Goal: Task Accomplishment & Management: Complete application form

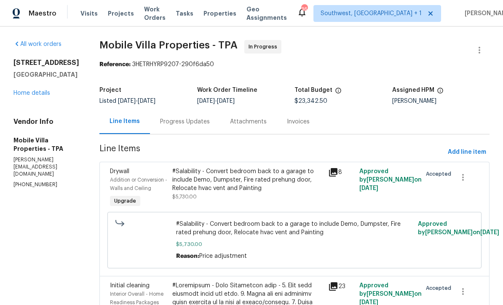
click at [115, 15] on span "Projects" at bounding box center [121, 13] width 26 height 8
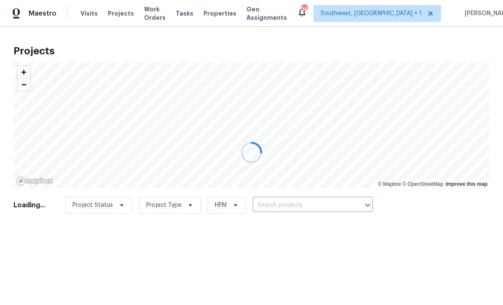
click at [160, 9] on div at bounding box center [251, 152] width 503 height 305
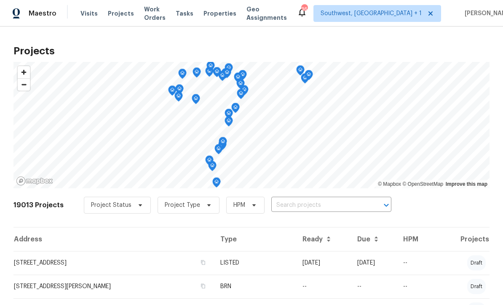
click at [335, 209] on input "text" at bounding box center [319, 205] width 97 height 13
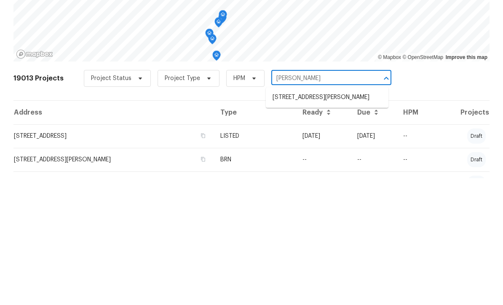
type input "Draper"
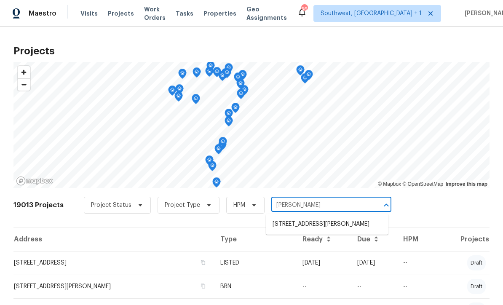
click at [325, 217] on li "3053 Draper Ter, North Port, FL 34286" at bounding box center [327, 224] width 123 height 14
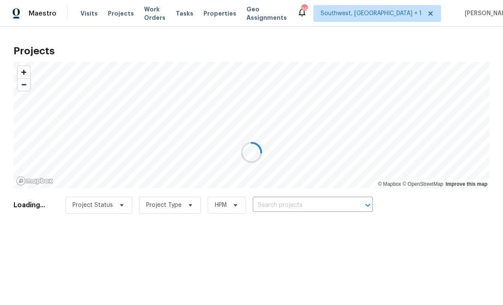
type input "3053 Draper Ter, North Port, FL 34286"
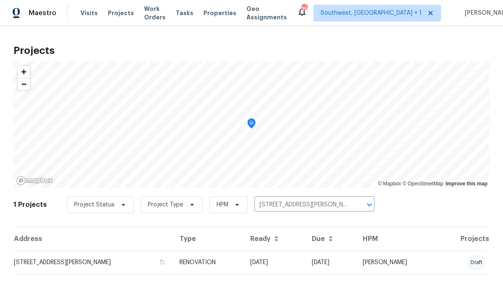
click at [244, 269] on td "RENOVATION" at bounding box center [208, 263] width 71 height 24
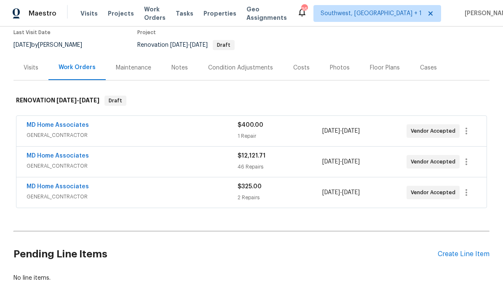
scroll to position [75, 0]
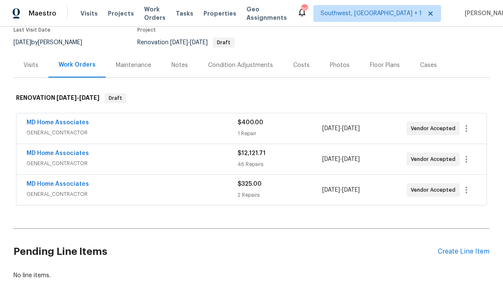
click at [36, 184] on link "MD Home Associates" at bounding box center [58, 184] width 62 height 6
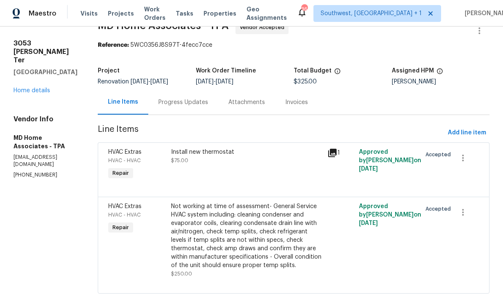
scroll to position [19, 0]
click at [29, 88] on link "Home details" at bounding box center [31, 91] width 37 height 6
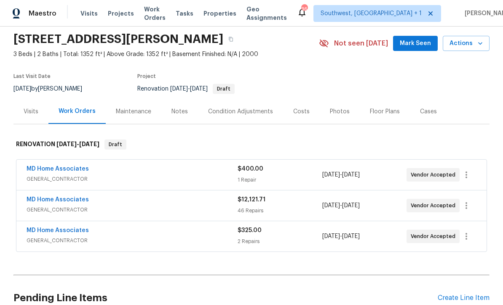
scroll to position [66, 0]
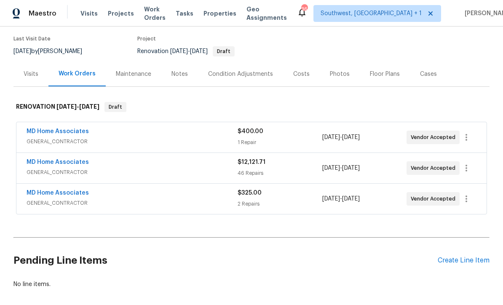
click at [53, 159] on link "MD Home Associates" at bounding box center [58, 162] width 62 height 6
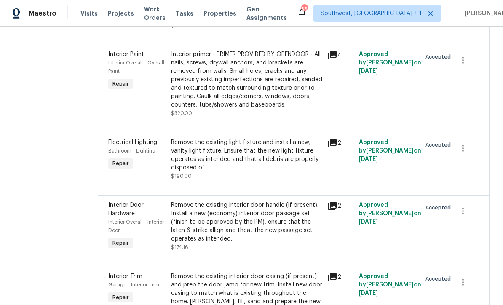
scroll to position [209, 0]
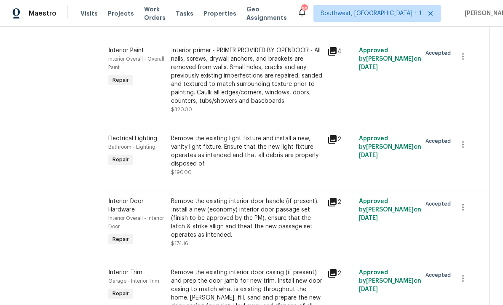
click at [280, 168] on div "Remove the existing light fixture and install a new, vanity light fixture. Ensu…" at bounding box center [247, 151] width 152 height 34
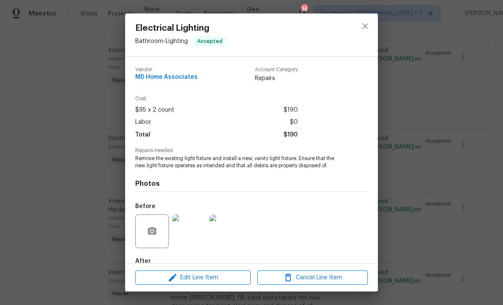
scroll to position [0, 0]
click at [367, 24] on icon "close" at bounding box center [364, 25] width 5 height 5
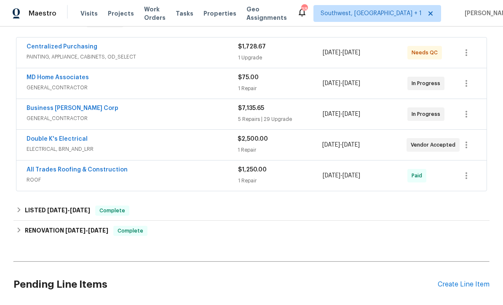
scroll to position [151, 0]
click at [62, 138] on link "Double K's Electrical" at bounding box center [57, 139] width 61 height 6
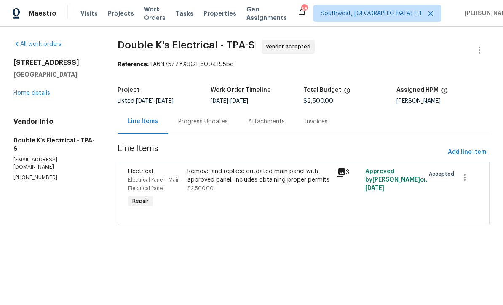
click at [216, 119] on div "Progress Updates" at bounding box center [203, 122] width 50 height 8
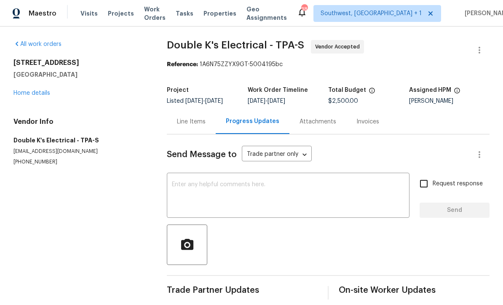
click at [36, 94] on link "Home details" at bounding box center [31, 93] width 37 height 6
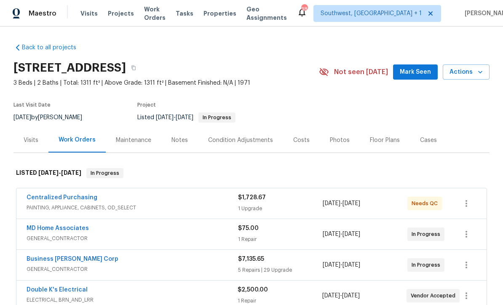
click at [118, 10] on span "Projects" at bounding box center [121, 13] width 26 height 8
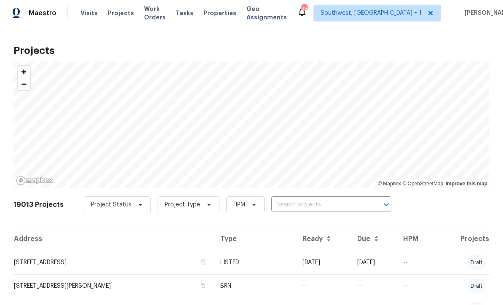
scroll to position [0, 0]
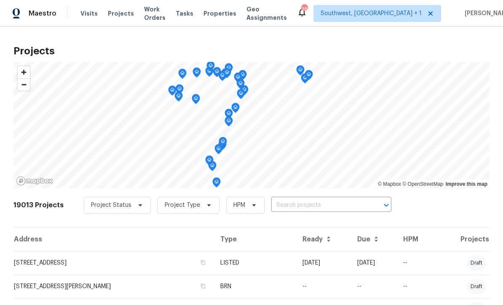
click at [309, 205] on input "text" at bounding box center [319, 205] width 97 height 13
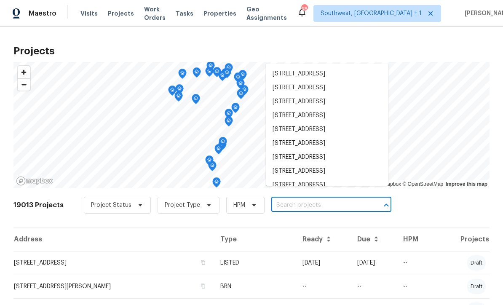
scroll to position [0, 0]
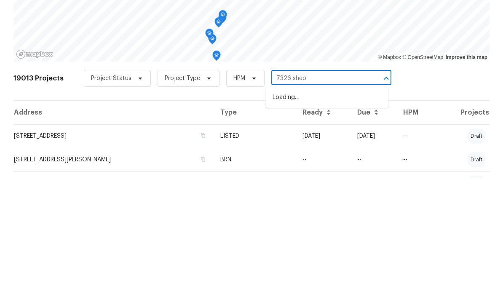
type input "7326 sheph"
click at [314, 217] on li "[STREET_ADDRESS]" at bounding box center [327, 224] width 123 height 14
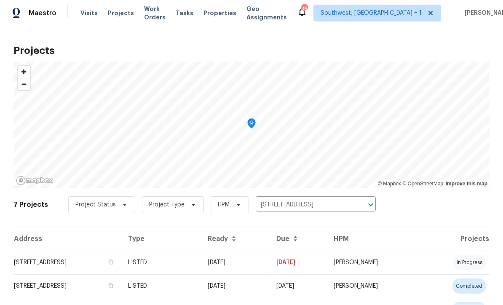
scroll to position [0, 0]
click at [270, 266] on td "[DATE]" at bounding box center [235, 263] width 69 height 24
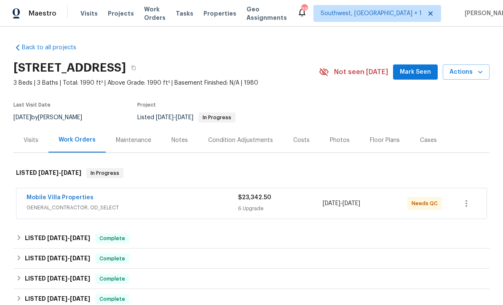
click at [262, 202] on div "$23,342.50 6 Upgrade" at bounding box center [280, 203] width 85 height 20
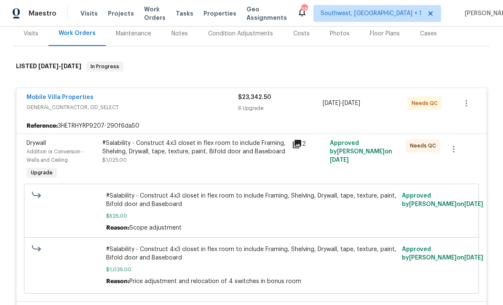
scroll to position [111, 0]
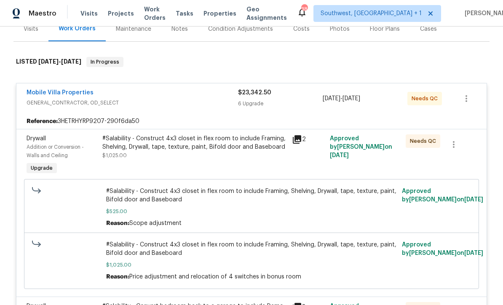
click at [237, 166] on div "#Salability - Construct 4x3 closet in flex room to include Framing, Shelving, D…" at bounding box center [195, 155] width 190 height 47
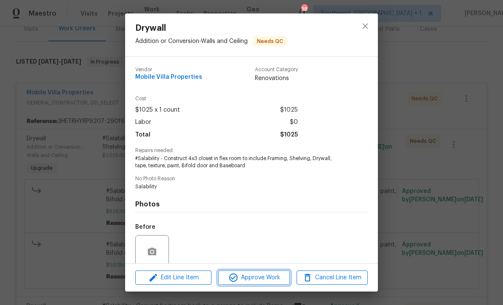
click at [269, 280] on span "Approve Work" at bounding box center [254, 278] width 66 height 11
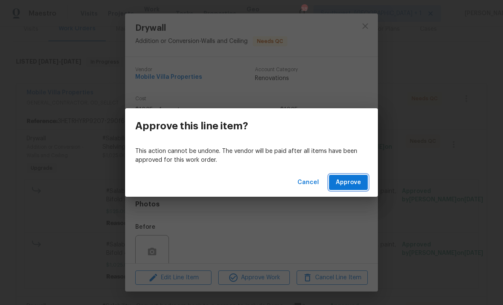
click at [340, 187] on span "Approve" at bounding box center [348, 182] width 25 height 11
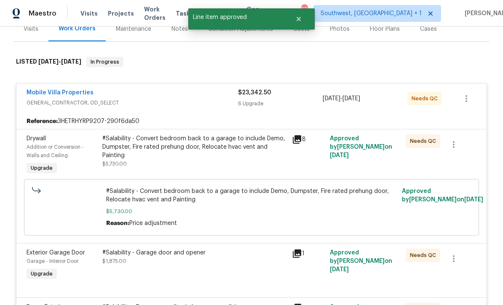
click at [255, 154] on div "#Salability - Convert bedroom back to a garage to include Demo, Dumpster, Fire …" at bounding box center [194, 146] width 185 height 25
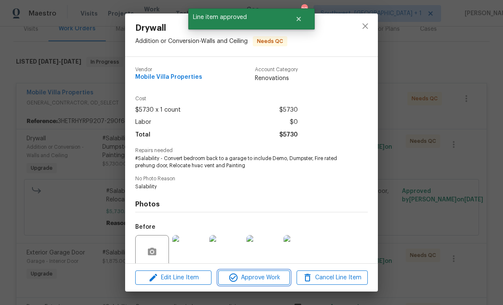
click at [265, 278] on span "Approve Work" at bounding box center [254, 278] width 66 height 11
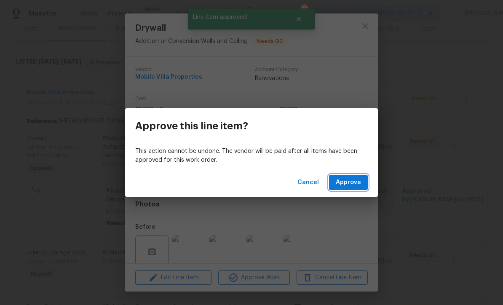
click at [344, 185] on span "Approve" at bounding box center [348, 182] width 25 height 11
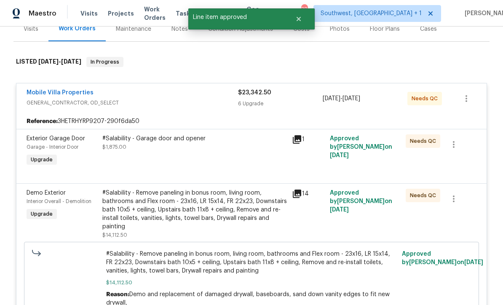
click at [250, 164] on div "#Salability - Garage door and opener $1,875.00" at bounding box center [195, 151] width 190 height 39
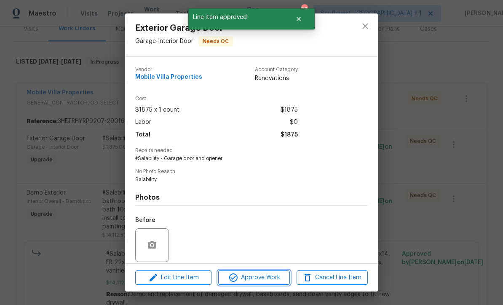
click at [266, 276] on span "Approve Work" at bounding box center [254, 278] width 66 height 11
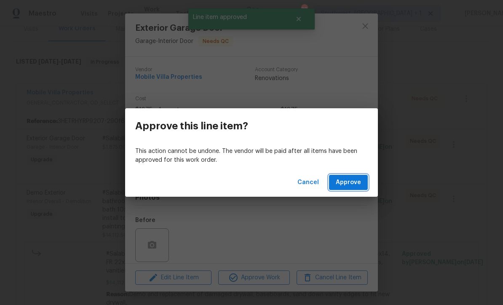
click at [352, 178] on span "Approve" at bounding box center [348, 182] width 25 height 11
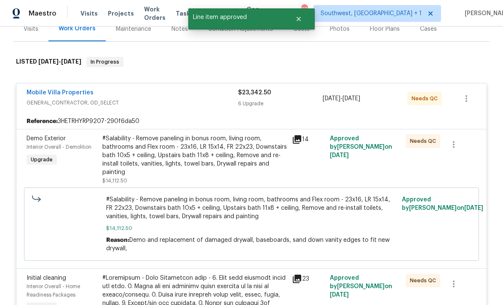
click at [249, 162] on div "#Salability - Remove paneling in bonus room, living room, bathrooms and Flex ro…" at bounding box center [194, 155] width 185 height 42
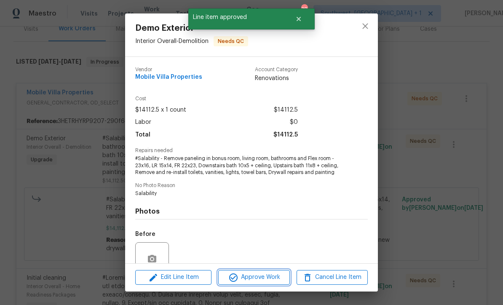
click at [267, 276] on span "Approve Work" at bounding box center [254, 277] width 66 height 11
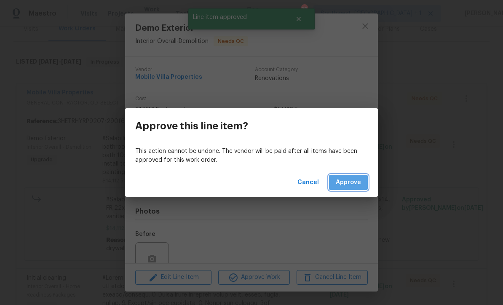
click at [350, 184] on span "Approve" at bounding box center [348, 182] width 25 height 11
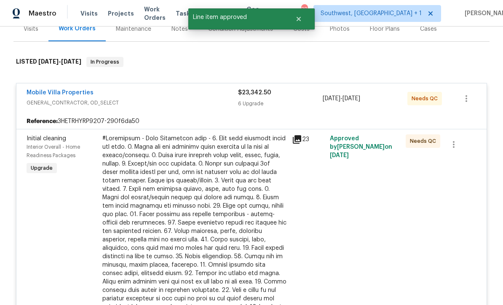
click at [251, 179] on div at bounding box center [194, 226] width 185 height 185
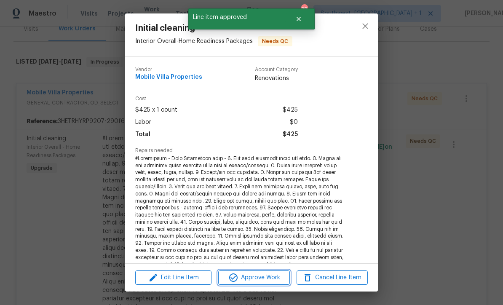
click at [268, 278] on span "Approve Work" at bounding box center [254, 278] width 66 height 11
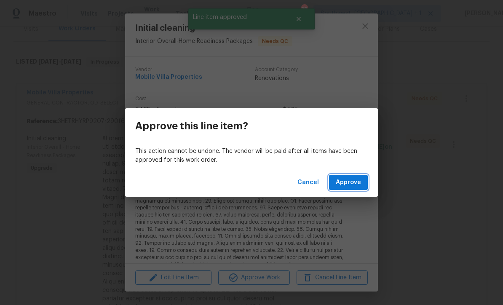
click at [350, 183] on span "Approve" at bounding box center [348, 182] width 25 height 11
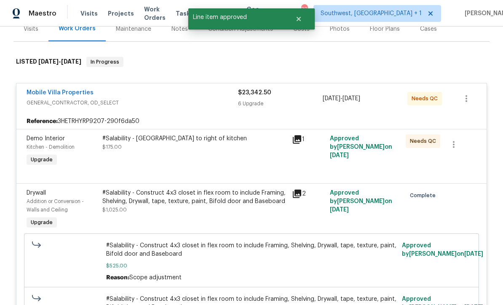
click at [225, 167] on div "#Salability - Demo island to right of kitchen $175.00" at bounding box center [195, 151] width 190 height 39
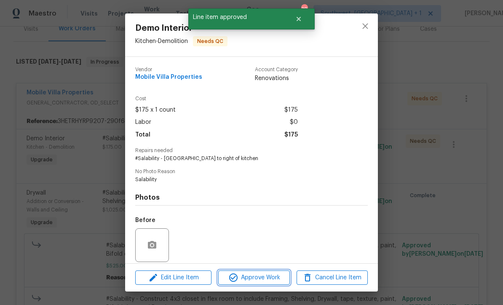
click at [267, 277] on span "Approve Work" at bounding box center [254, 278] width 66 height 11
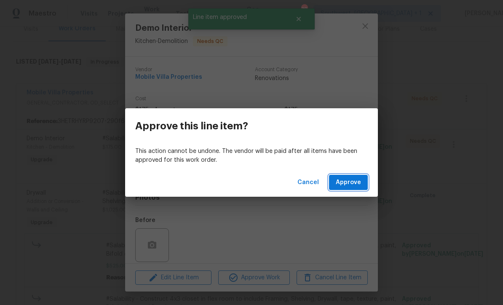
click at [354, 184] on span "Approve" at bounding box center [348, 182] width 25 height 11
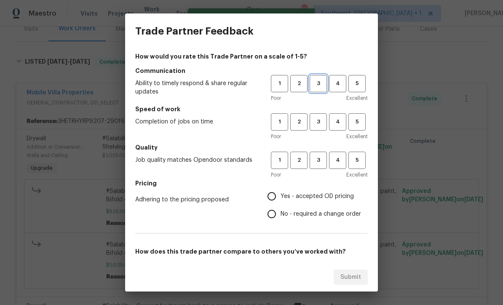
click at [319, 86] on span "3" at bounding box center [319, 84] width 16 height 10
click at [319, 124] on span "3" at bounding box center [319, 122] width 16 height 10
click at [321, 166] on button "3" at bounding box center [318, 160] width 17 height 17
click at [279, 198] on input "Yes - accepted OD pricing" at bounding box center [272, 197] width 18 height 18
radio input "true"
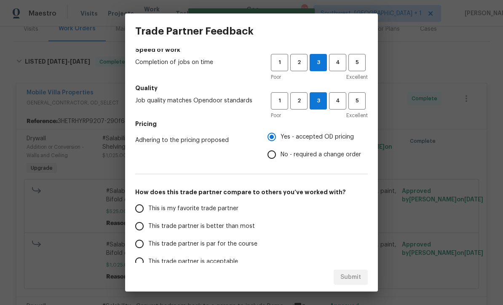
scroll to position [78, 0]
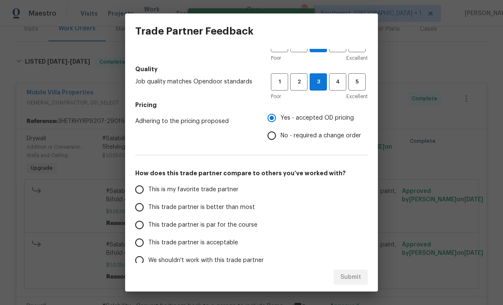
click at [141, 231] on input "This trade partner is par for the course" at bounding box center [140, 225] width 18 height 18
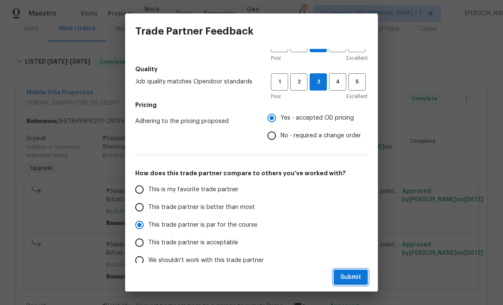
click at [353, 278] on span "Submit" at bounding box center [351, 277] width 21 height 11
radio input "true"
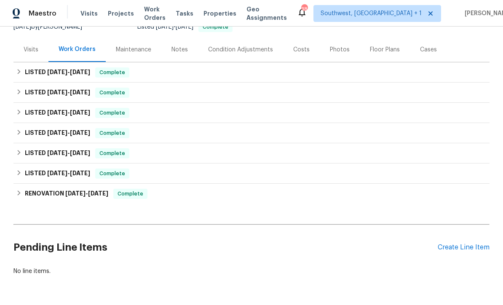
scroll to position [90, 0]
click at [463, 244] on div "Create Line Item" at bounding box center [464, 248] width 52 height 8
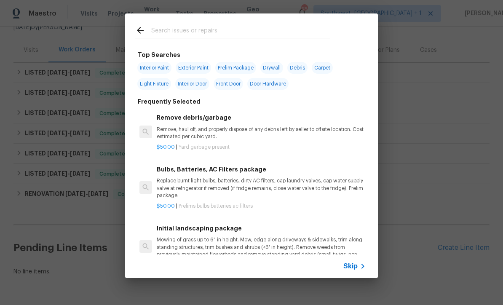
click at [358, 277] on div "Skip" at bounding box center [251, 267] width 253 height 24
click at [354, 271] on div "Skip" at bounding box center [356, 266] width 24 height 10
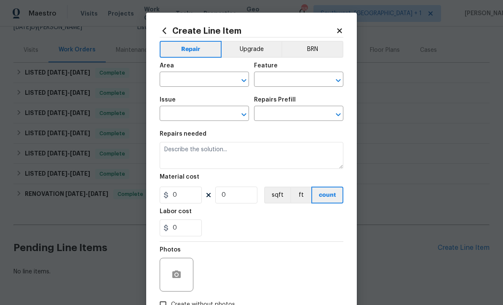
click at [199, 81] on input "text" at bounding box center [193, 80] width 66 height 13
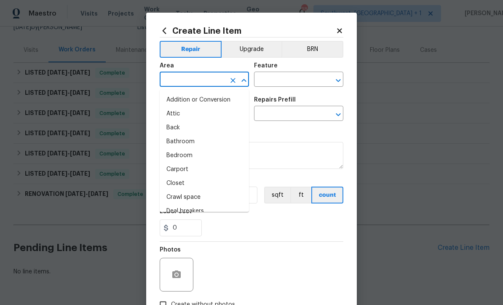
scroll to position [0, 0]
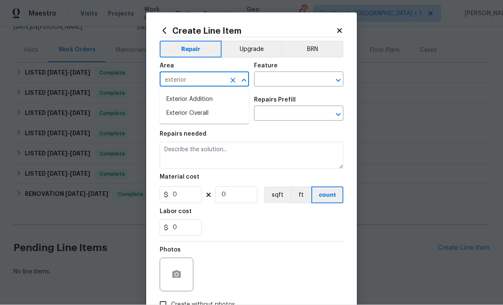
click at [209, 114] on li "Exterior Overall" at bounding box center [204, 114] width 89 height 14
type input "Exterior Overall"
click at [297, 81] on input "text" at bounding box center [287, 80] width 66 height 13
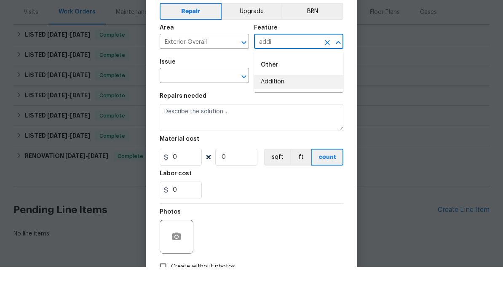
click at [280, 113] on li "Addition" at bounding box center [298, 120] width 89 height 14
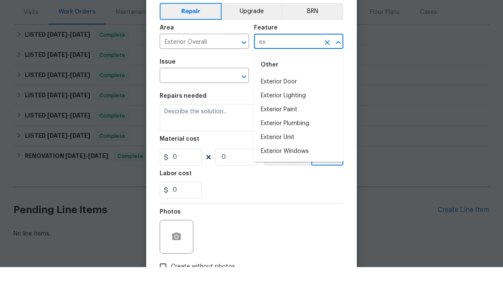
type input "e"
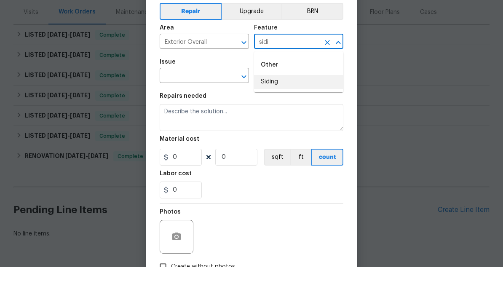
click at [280, 113] on li "Siding" at bounding box center [298, 120] width 89 height 14
type input "Siding"
click at [183, 108] on input "text" at bounding box center [193, 114] width 66 height 13
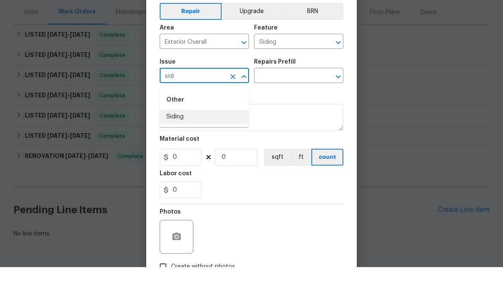
click at [185, 148] on li "Siding" at bounding box center [204, 155] width 89 height 14
type input "Siding"
click at [296, 108] on input "text" at bounding box center [287, 114] width 66 height 13
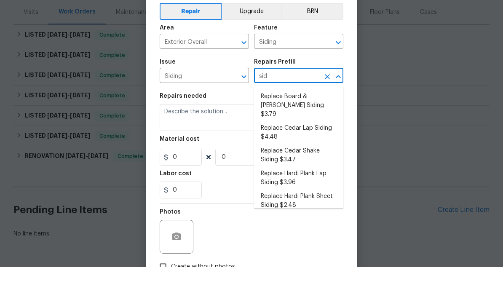
click at [320, 128] on li "Replace Board & Batten Siding $3.79" at bounding box center [298, 144] width 89 height 32
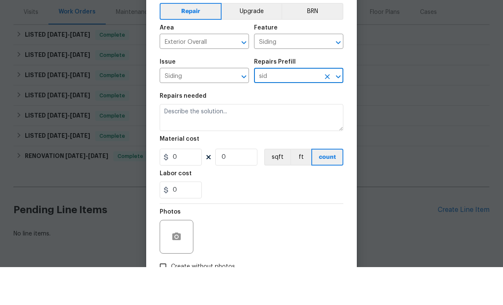
type input "Replace Board & Batten Siding $3.79"
type textarea "Remove the existing/damaged board & batten siding. Prep the substrate ensuring …"
type input "1"
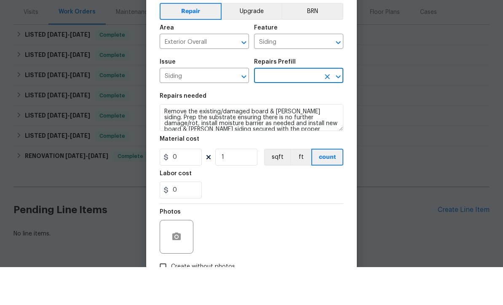
type input "Replace Board & Batten Siding $3.79"
type input "3.79"
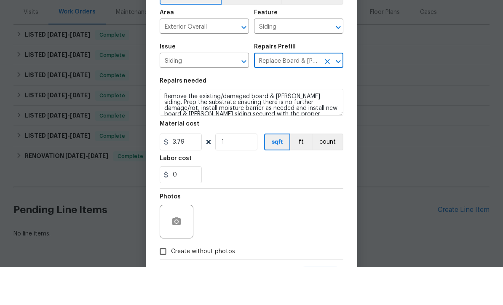
scroll to position [17, 0]
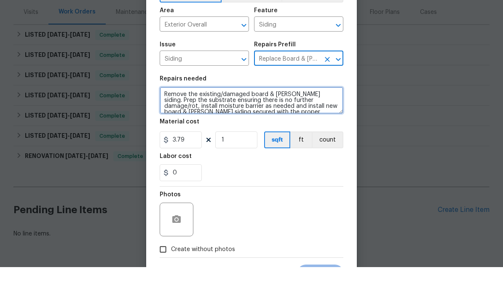
click at [310, 125] on textarea "Remove the existing/damaged board & batten siding. Prep the substrate ensuring …" at bounding box center [252, 138] width 184 height 27
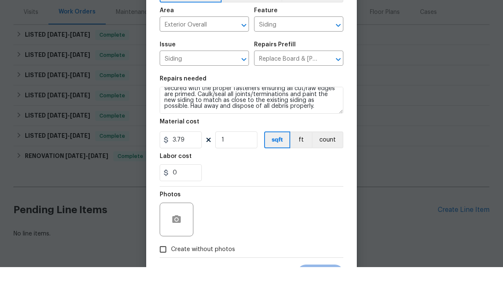
scroll to position [28, 0]
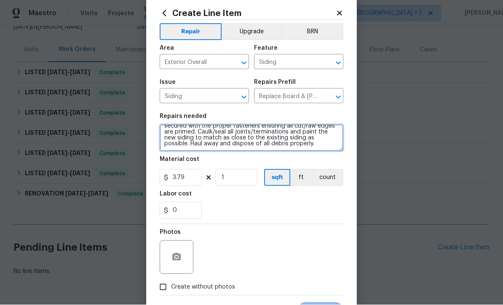
type textarea "Shed - Remove the existing/damaged board & batten siding and trim. Prep the sub…"
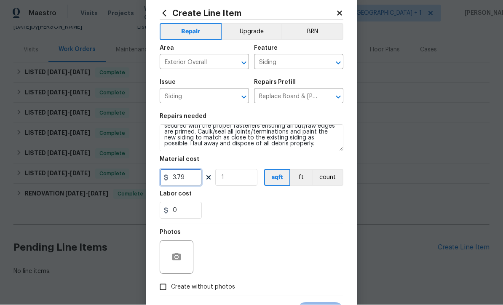
click at [188, 179] on input "3.79" at bounding box center [181, 177] width 42 height 17
type input "300"
click at [170, 260] on button "button" at bounding box center [176, 257] width 20 height 20
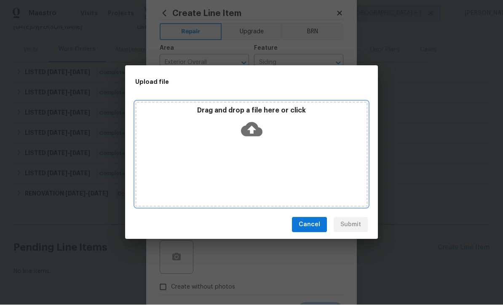
click at [255, 126] on icon at bounding box center [251, 130] width 21 height 14
